Goal: Transaction & Acquisition: Subscribe to service/newsletter

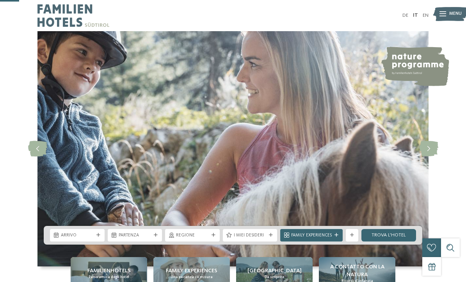
click at [67, 229] on div "Arrivo" at bounding box center [77, 235] width 55 height 12
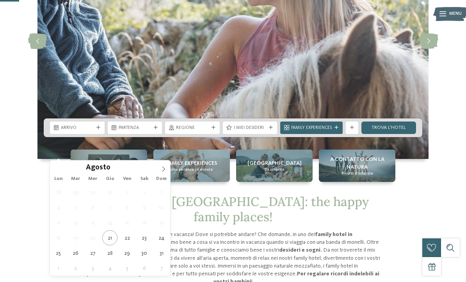
type div "[DATE]"
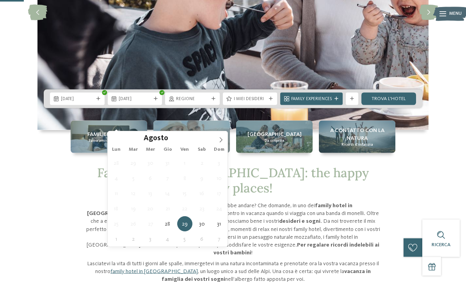
scroll to position [142, 0]
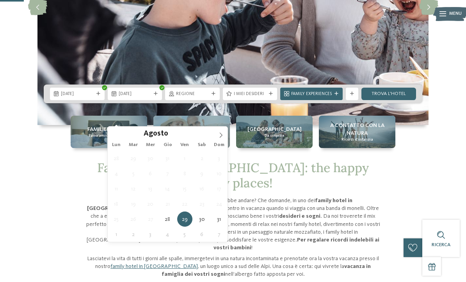
type div "[DATE]"
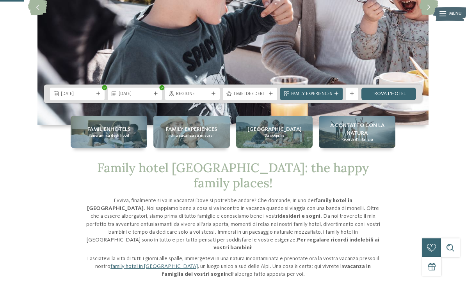
click at [209, 97] on div "Regione" at bounding box center [192, 94] width 36 height 7
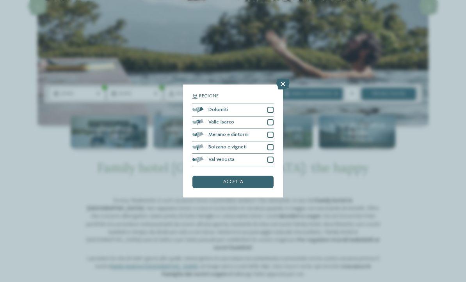
click at [272, 117] on div "Valle Isarco" at bounding box center [232, 123] width 81 height 12
click at [272, 107] on div at bounding box center [270, 110] width 6 height 6
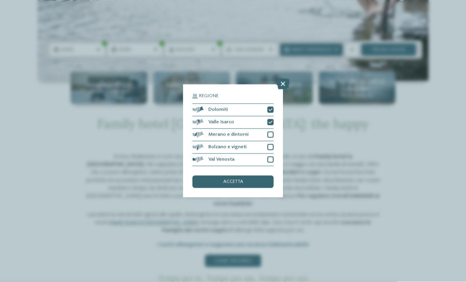
scroll to position [186, 0]
click at [246, 176] on div "accetta" at bounding box center [232, 182] width 81 height 12
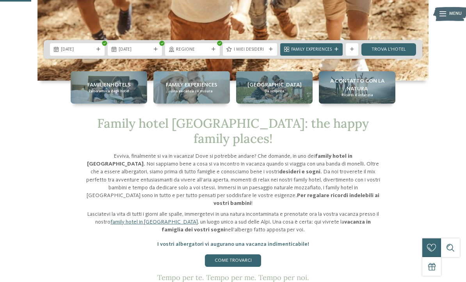
click at [200, 53] on span "Regione" at bounding box center [192, 50] width 33 height 6
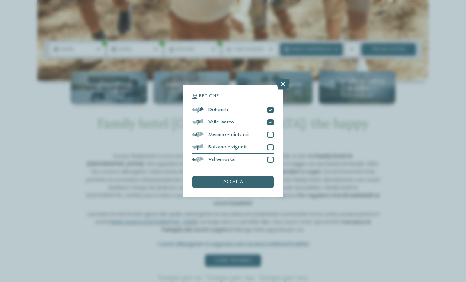
click at [237, 180] on span "accetta" at bounding box center [233, 182] width 20 height 5
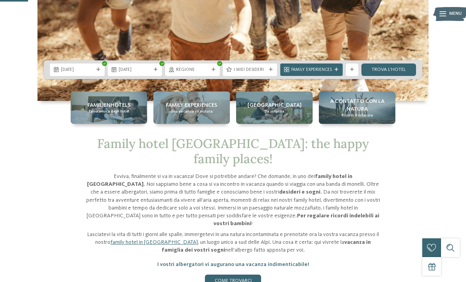
scroll to position [165, 0]
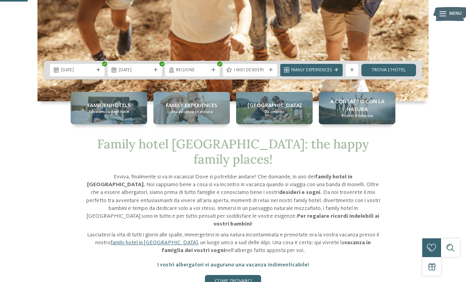
click at [260, 74] on span "I miei desideri" at bounding box center [250, 70] width 33 height 6
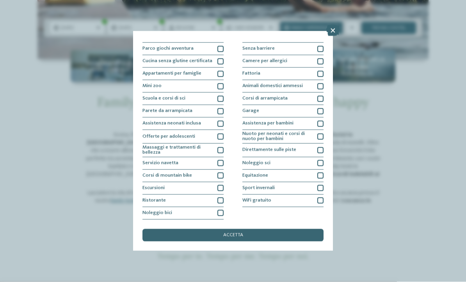
scroll to position [208, 0]
click at [218, 198] on div at bounding box center [220, 201] width 6 height 6
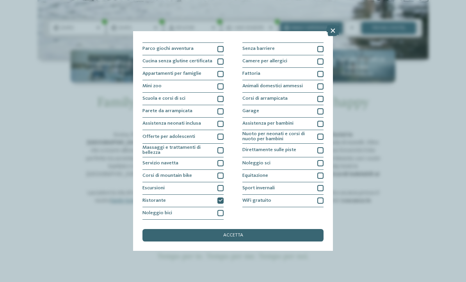
click at [221, 134] on div at bounding box center [220, 137] width 6 height 6
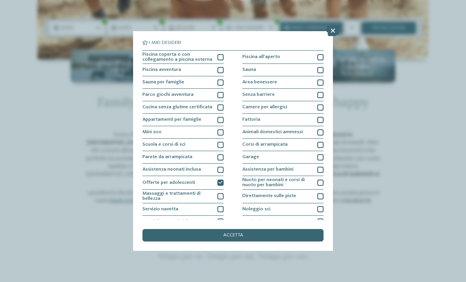
scroll to position [0, 0]
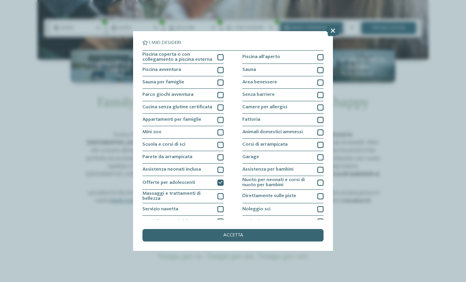
click at [220, 57] on div at bounding box center [220, 57] width 6 height 6
click at [229, 233] on span "accetta" at bounding box center [233, 235] width 20 height 5
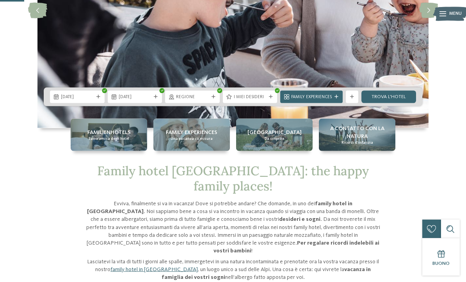
scroll to position [137, 0]
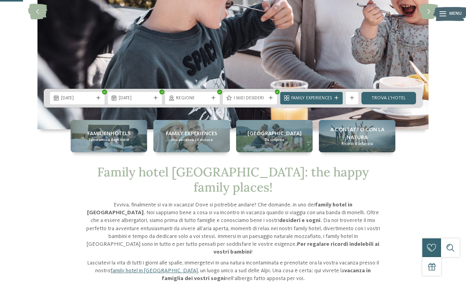
click at [329, 102] on span "Family Experiences" at bounding box center [311, 99] width 41 height 6
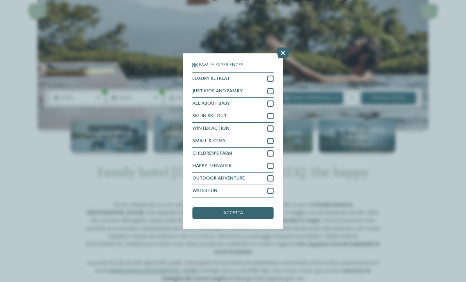
scroll to position [18, 0]
click at [273, 163] on div at bounding box center [270, 166] width 6 height 6
click at [236, 211] on span "accetta" at bounding box center [233, 213] width 20 height 5
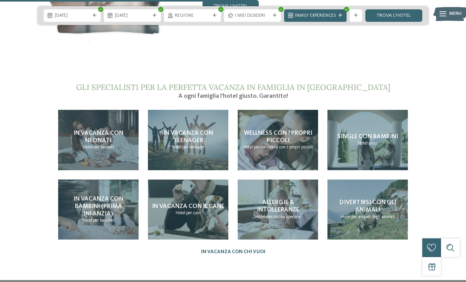
scroll to position [1321, 0]
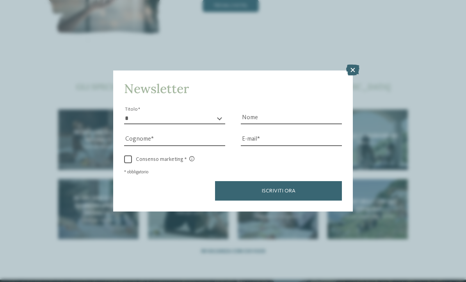
click at [217, 113] on select "* ****** ******* ******** ******" at bounding box center [174, 119] width 101 height 12
select select "*"
click at [303, 113] on input "Nome" at bounding box center [291, 119] width 101 height 12
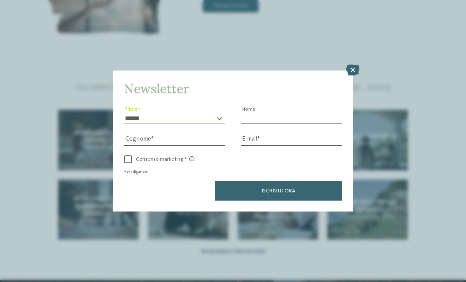
type input "******"
type input "**********"
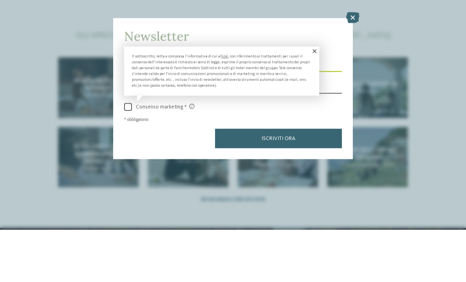
click at [134, 156] on label "Consenso marketing" at bounding box center [233, 160] width 218 height 8
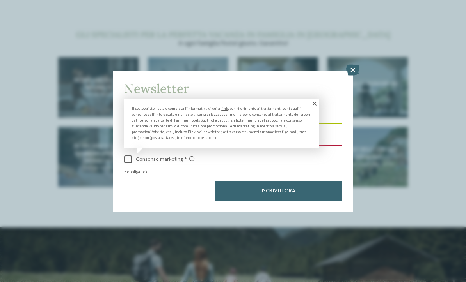
click at [314, 99] on span at bounding box center [314, 103] width 11 height 9
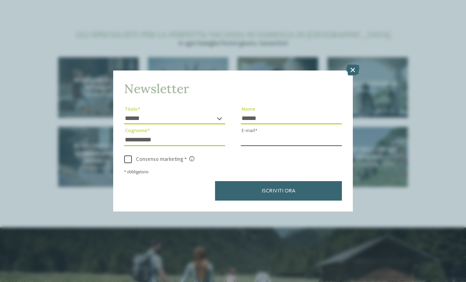
click at [288, 134] on input "E-mail" at bounding box center [291, 140] width 101 height 12
type input "**********"
click at [292, 188] on span "Iscriviti ora" at bounding box center [278, 190] width 34 height 5
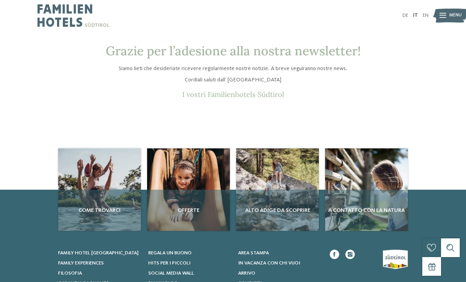
click at [55, 17] on img at bounding box center [73, 15] width 72 height 31
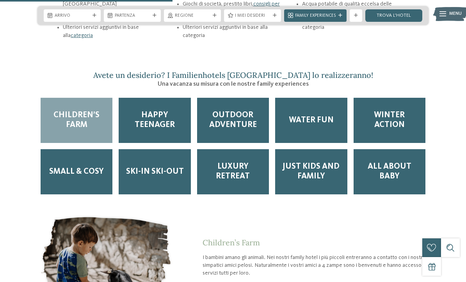
scroll to position [1027, 0]
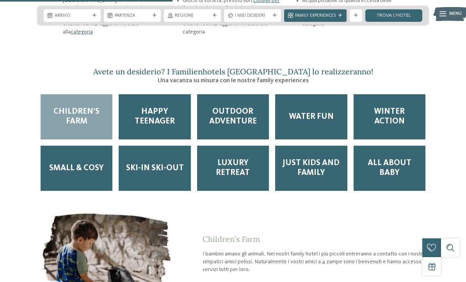
click at [155, 107] on span "Happy teenager" at bounding box center [154, 117] width 59 height 20
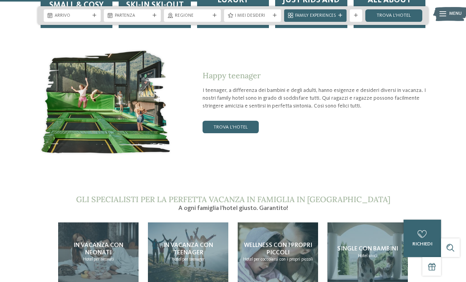
scroll to position [1191, 0]
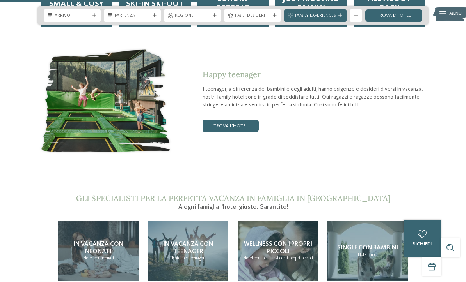
click at [228, 120] on link "trova l’hotel" at bounding box center [230, 126] width 56 height 12
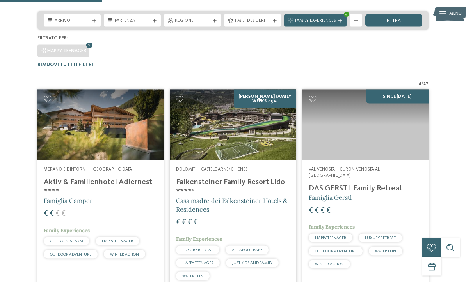
scroll to position [149, 0]
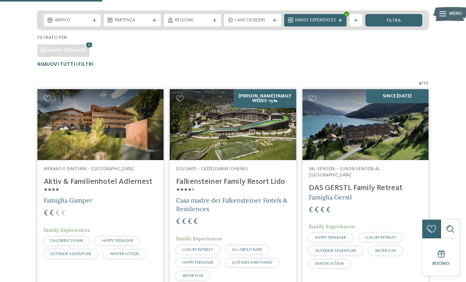
click at [75, 182] on h4 "Aktiv & Familienhotel Adlernest ****" at bounding box center [101, 186] width 114 height 19
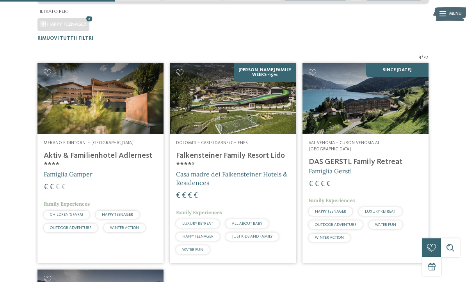
scroll to position [174, 0]
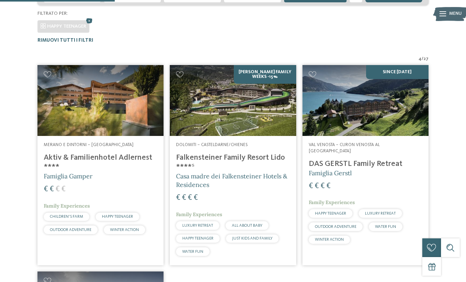
click at [273, 157] on h4 "Falkensteiner Family Resort Lido ****ˢ" at bounding box center [233, 162] width 114 height 19
